Goal: Task Accomplishment & Management: Use online tool/utility

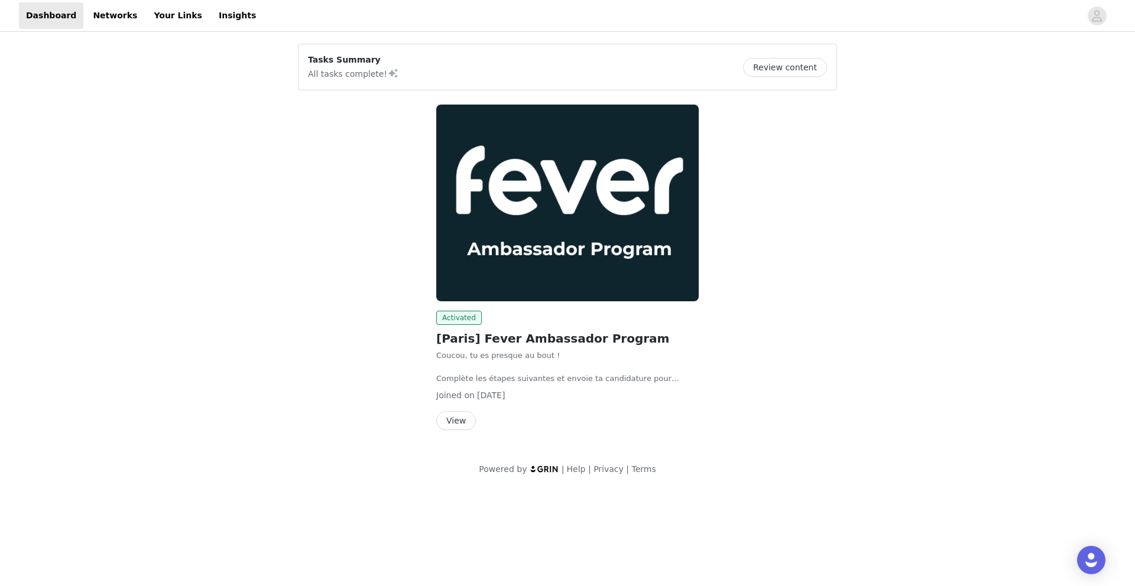
click at [456, 418] on button "View" at bounding box center [456, 420] width 40 height 19
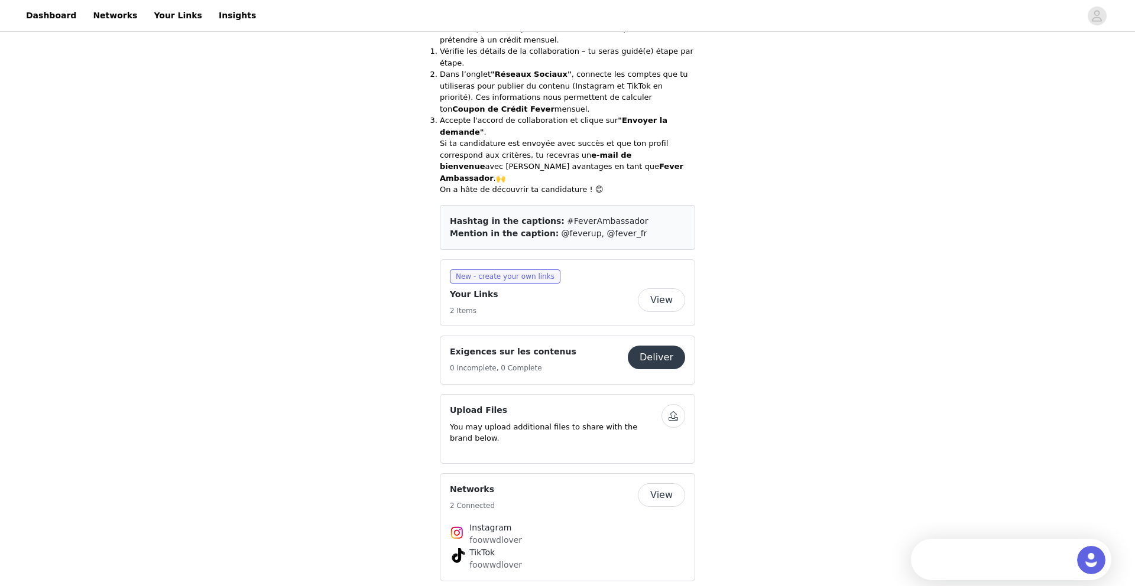
scroll to position [447, 0]
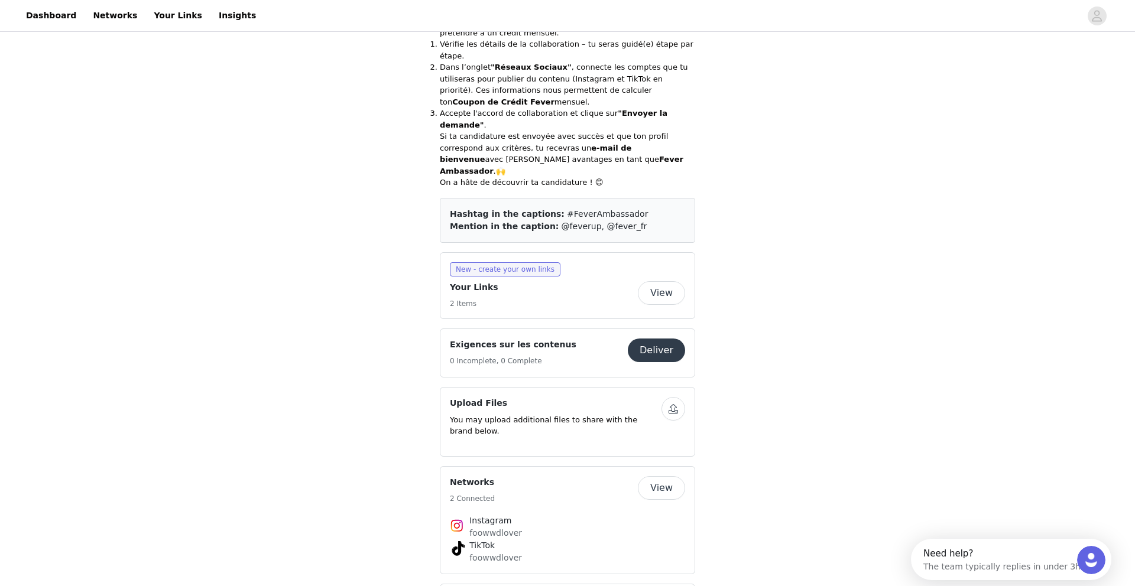
click at [656, 281] on button "View" at bounding box center [661, 293] width 47 height 24
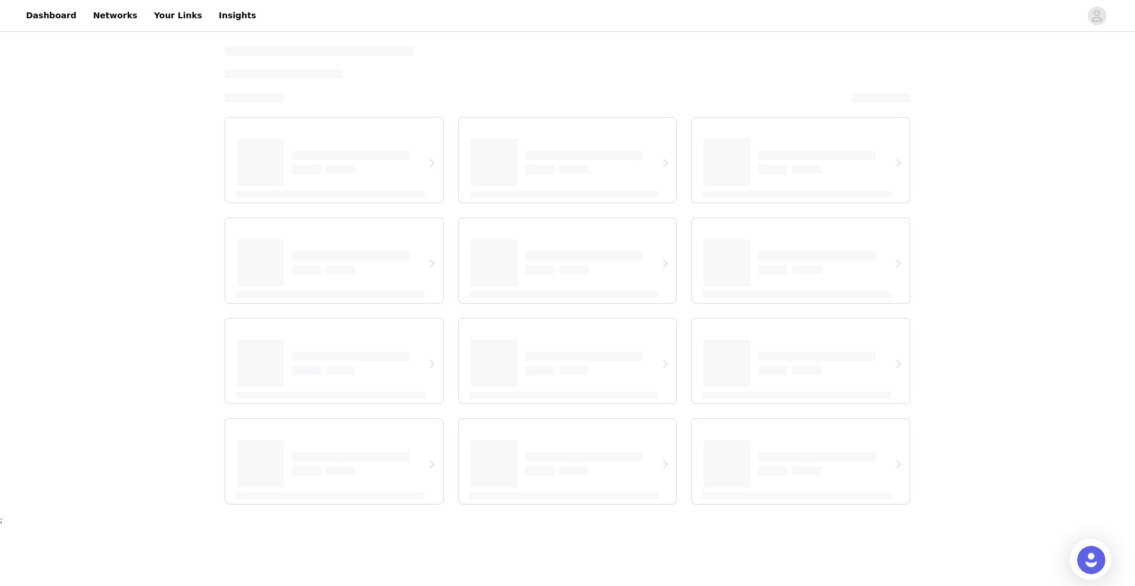
select select "12"
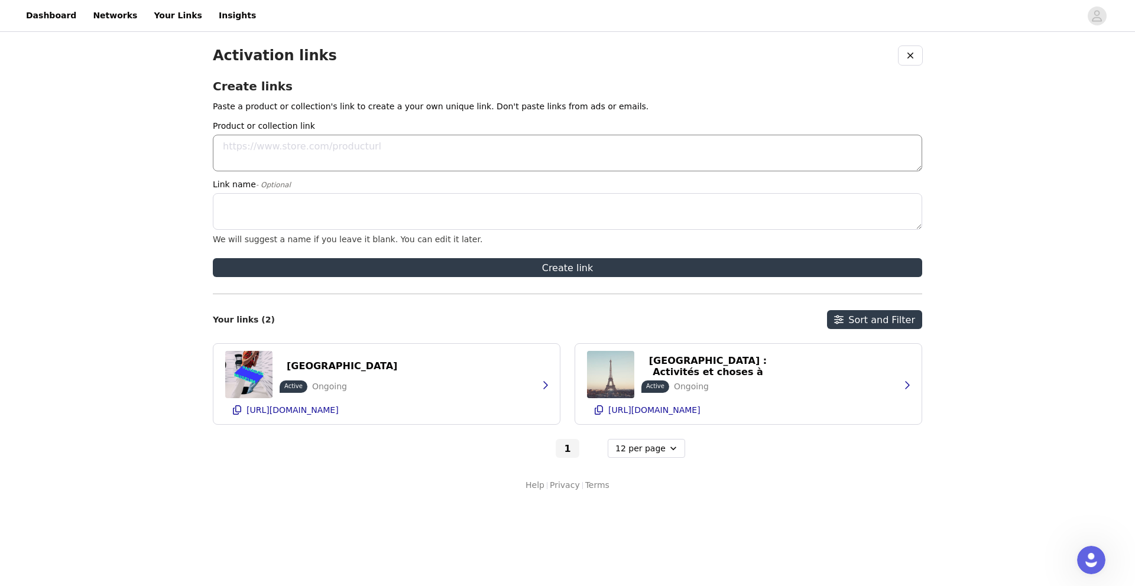
click at [376, 160] on textarea "Product or collection link" at bounding box center [567, 153] width 709 height 37
paste textarea "[URL][DOMAIN_NAME]"
type textarea "[URL][DOMAIN_NAME]"
click at [314, 210] on textarea "Link name - Optional" at bounding box center [567, 211] width 709 height 37
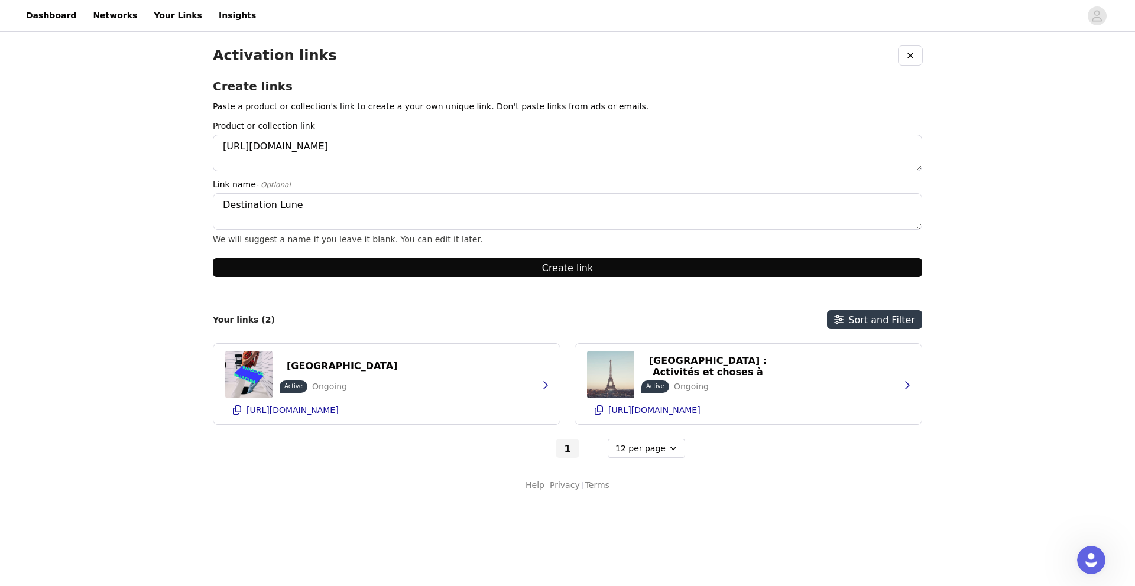
type textarea "Destination Lune"
click at [469, 264] on button "Create link" at bounding box center [567, 267] width 709 height 19
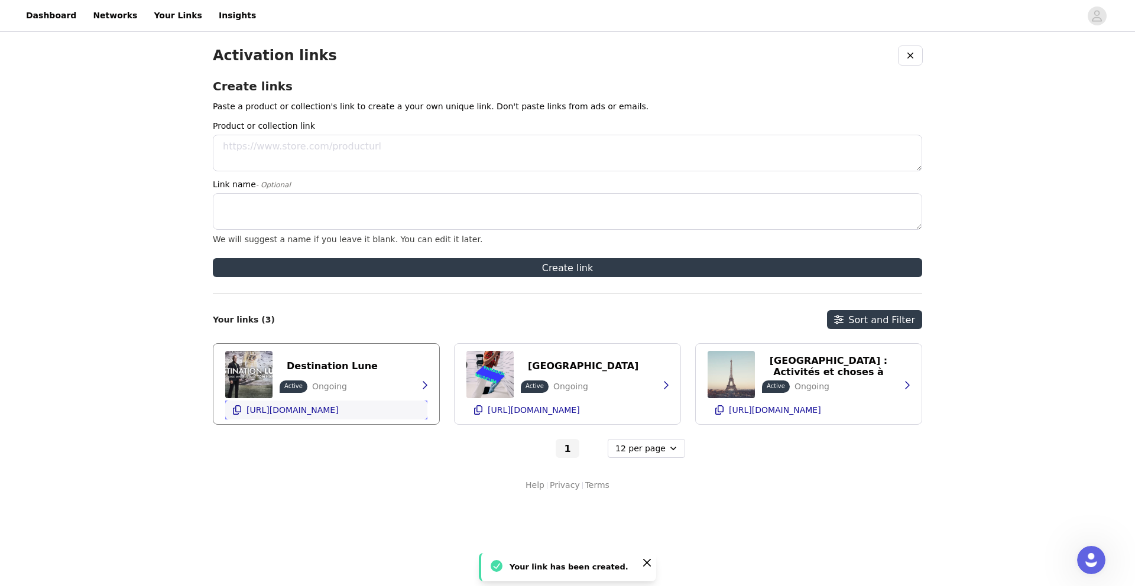
click at [238, 410] on icon "button" at bounding box center [236, 409] width 9 height 9
click at [531, 413] on p "[URL][DOMAIN_NAME]" at bounding box center [534, 409] width 92 height 9
